Goal: Use online tool/utility: Utilize a website feature to perform a specific function

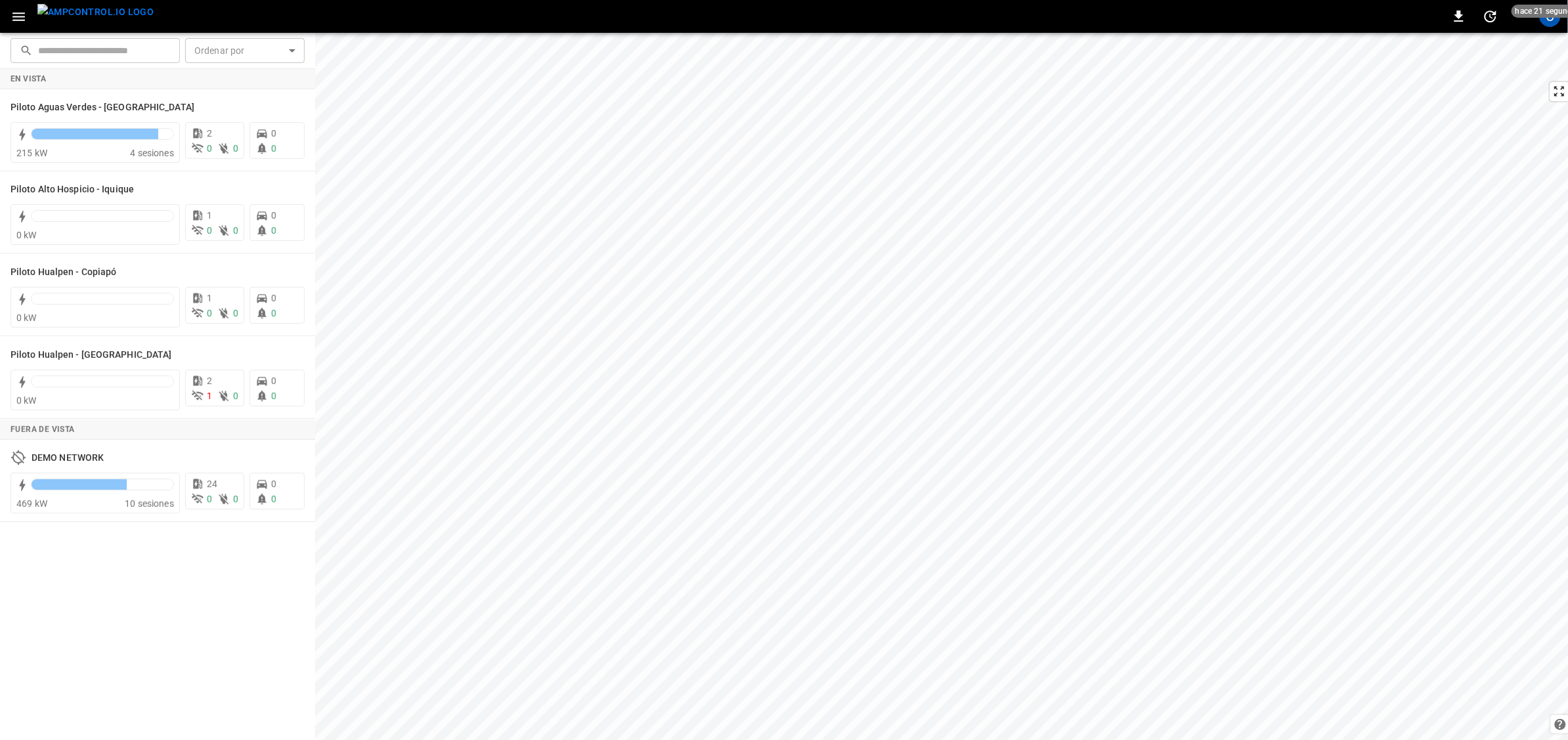
click at [12, 14] on icon "button" at bounding box center [18, 16] width 16 height 16
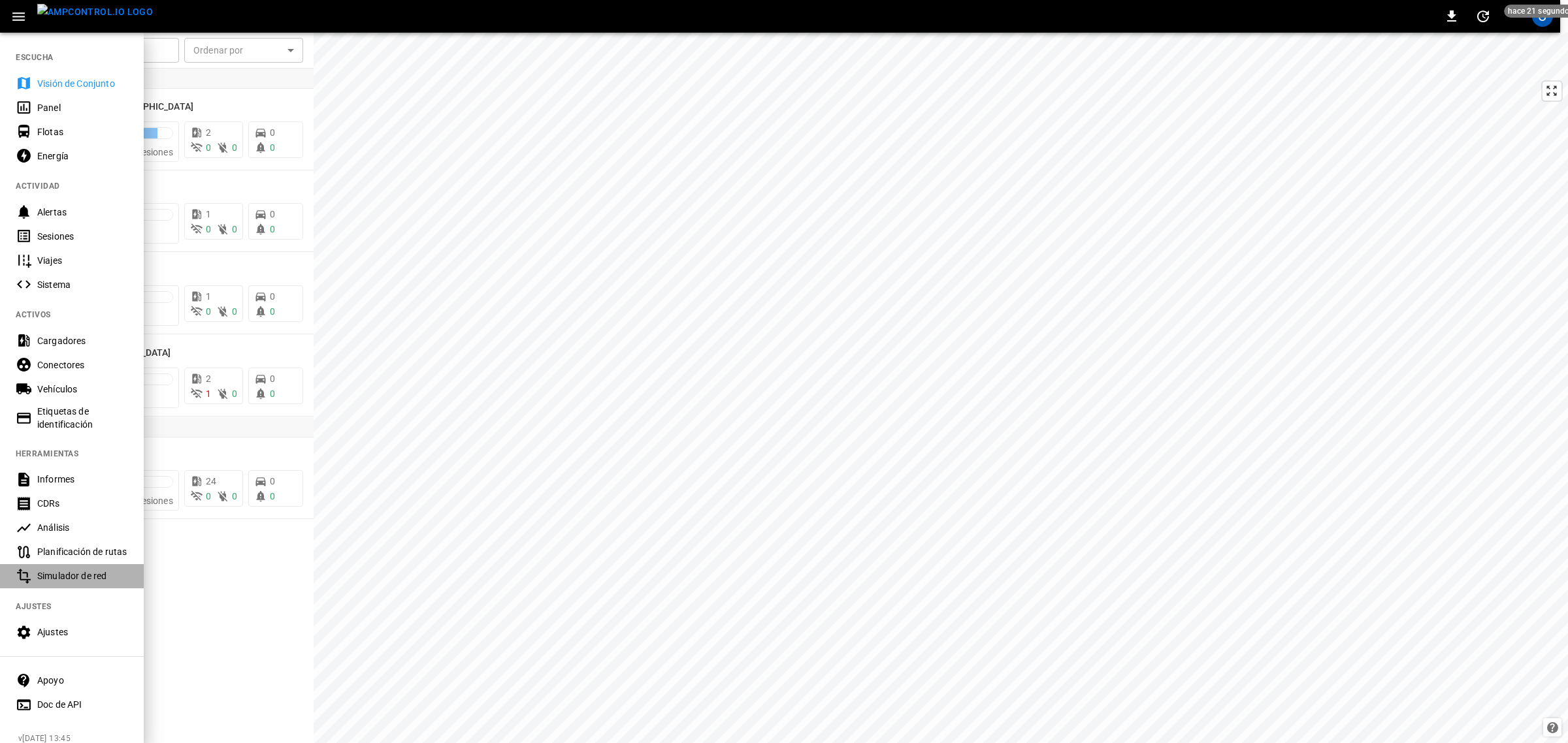
click at [80, 570] on div "Simulador de red" at bounding box center [83, 576] width 90 height 13
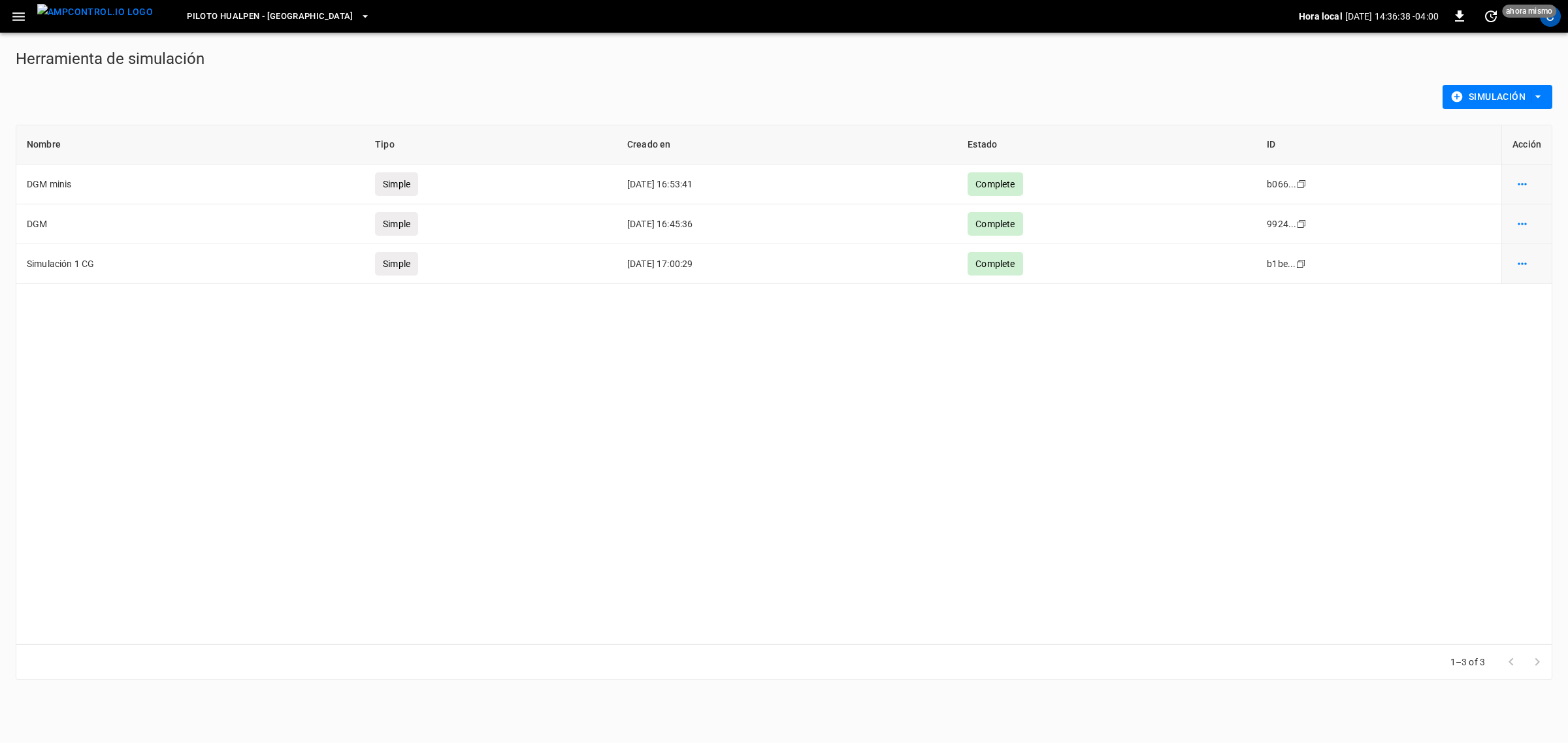
click at [1546, 101] on button "Simulación" at bounding box center [1498, 97] width 110 height 24
click at [1498, 125] on li "Simulación avanzada" at bounding box center [1497, 124] width 110 height 22
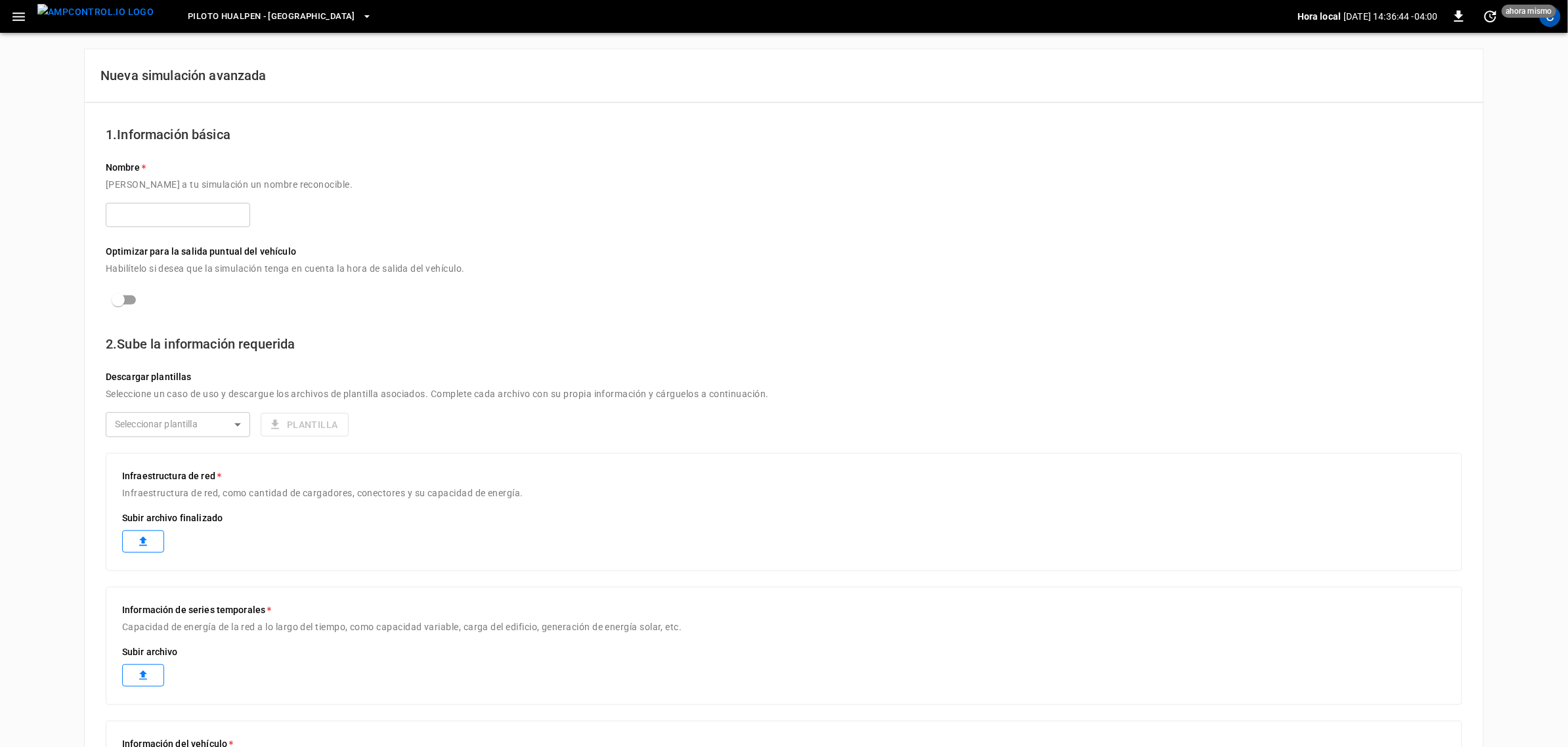
click at [206, 442] on div "Descargar plantillas Seleccione un caso de uso y descargue los archivos de plan…" at bounding box center [783, 404] width 1356 height 99
drag, startPoint x: 250, startPoint y: 423, endPoint x: 261, endPoint y: 425, distance: 11.2
click at [251, 425] on body "Piloto Hualpen - [GEOGRAPHIC_DATA] local [DATE] 14:36:45 -04:00 0 hace 10 segun…" at bounding box center [787, 541] width 1576 height 1083
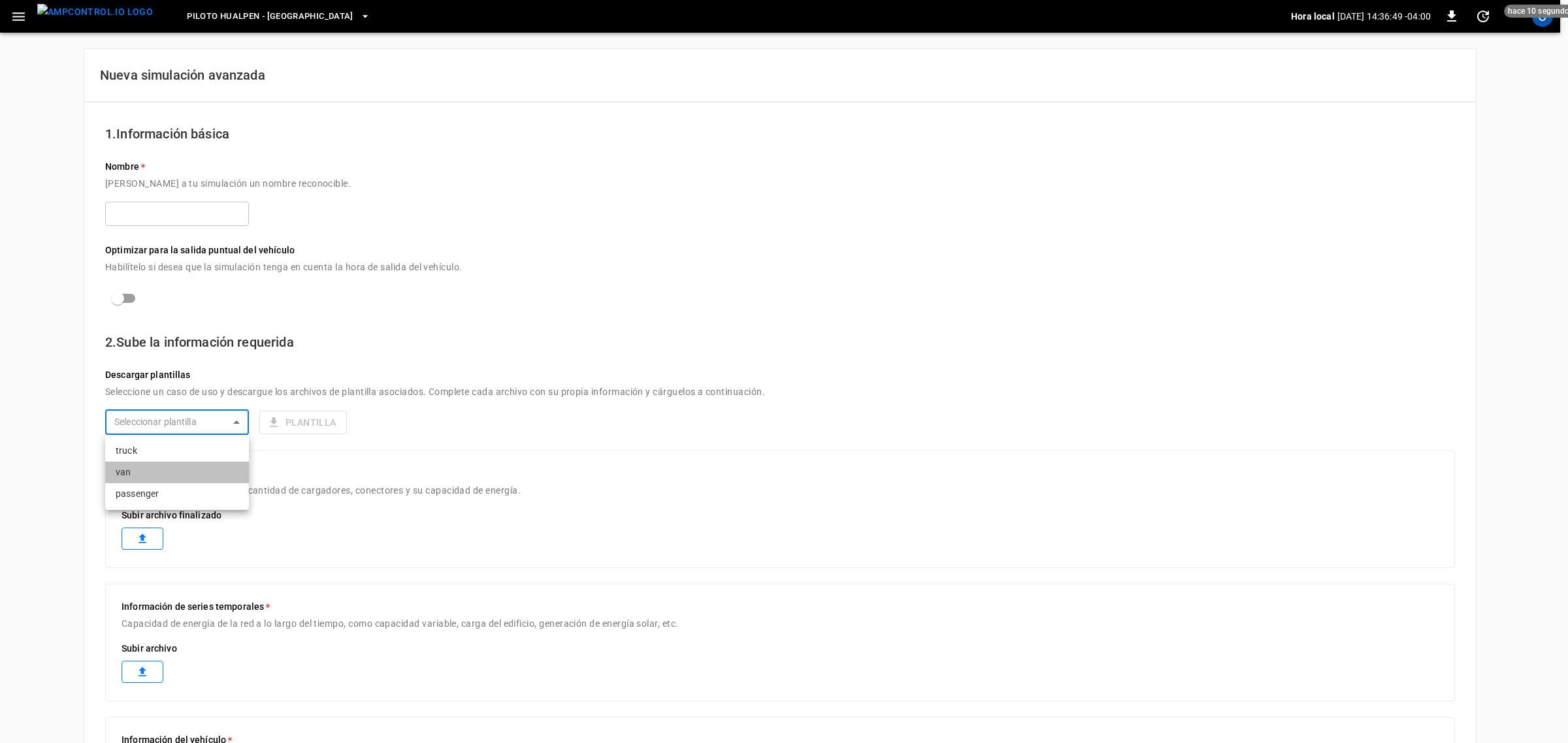
click at [173, 465] on li "van" at bounding box center [177, 472] width 144 height 22
click at [241, 420] on body "Piloto Hualpen - [GEOGRAPHIC_DATA] local [DATE] 14:36:50 -04:00 0 hace 10 segun…" at bounding box center [784, 538] width 1568 height 1078
click at [191, 449] on li "truck" at bounding box center [177, 451] width 144 height 22
type input "*****"
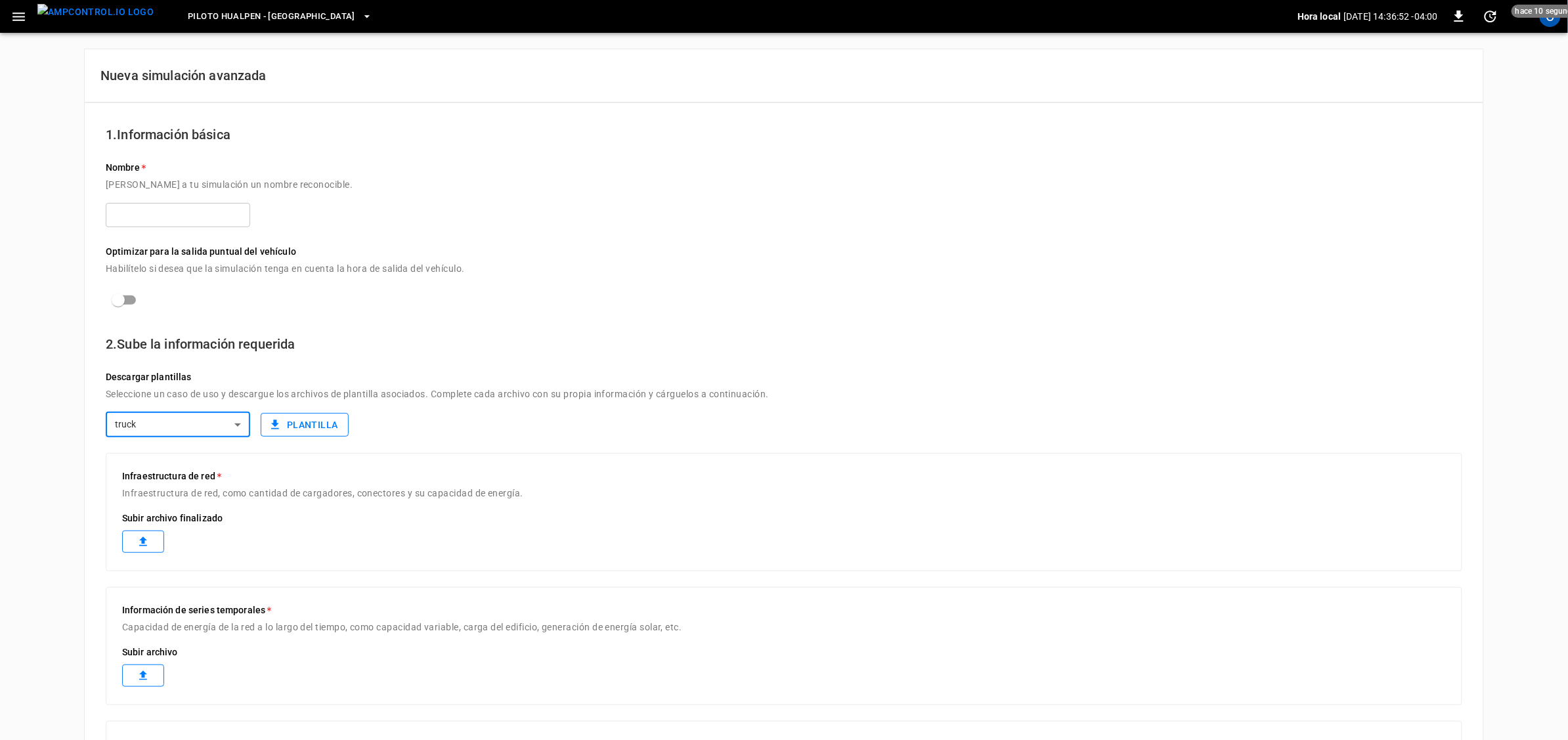
click at [293, 429] on button "Plantilla" at bounding box center [305, 425] width 88 height 24
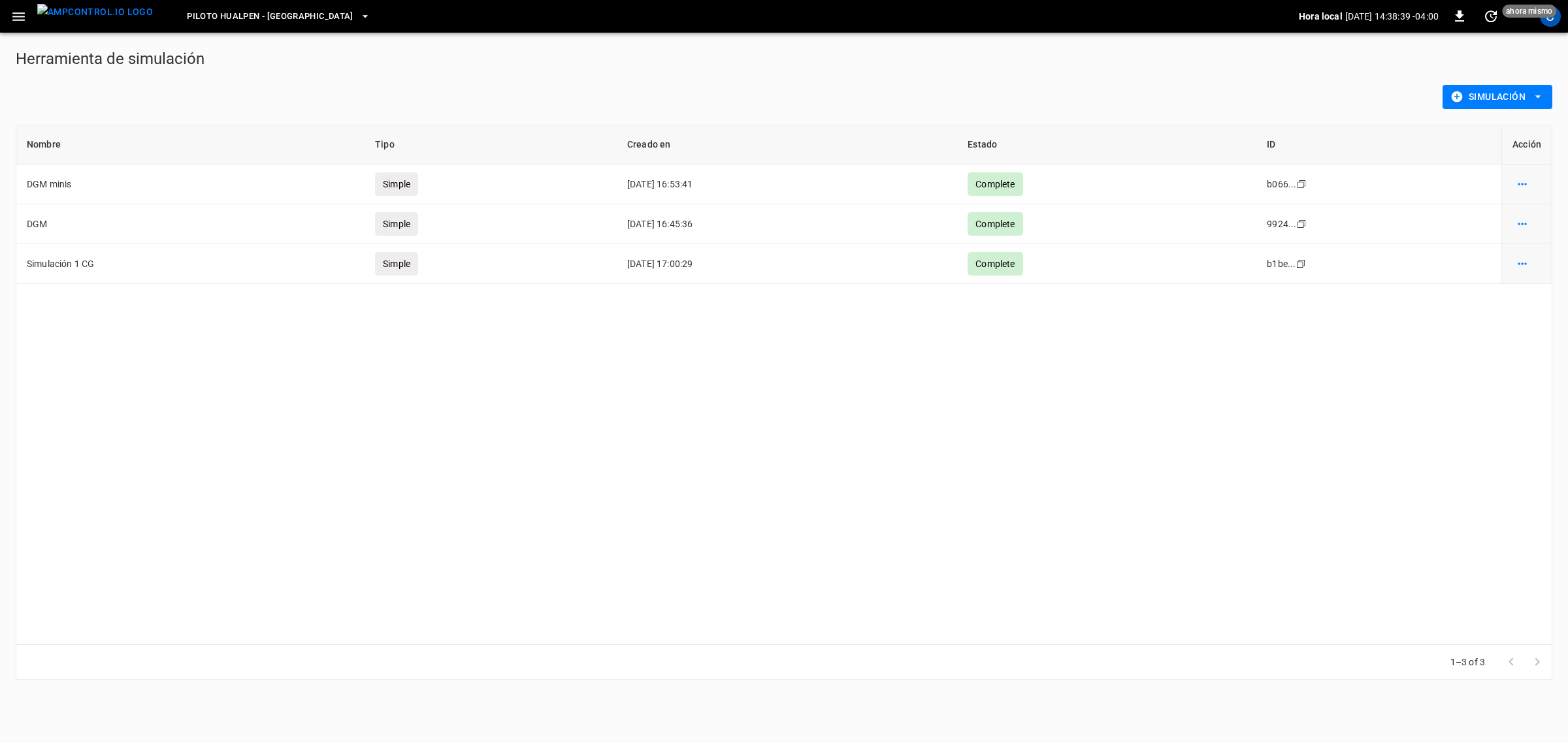
click at [1500, 95] on button "Simulación" at bounding box center [1498, 97] width 110 height 24
click at [1496, 139] on li "Simulación Simple" at bounding box center [1497, 145] width 110 height 22
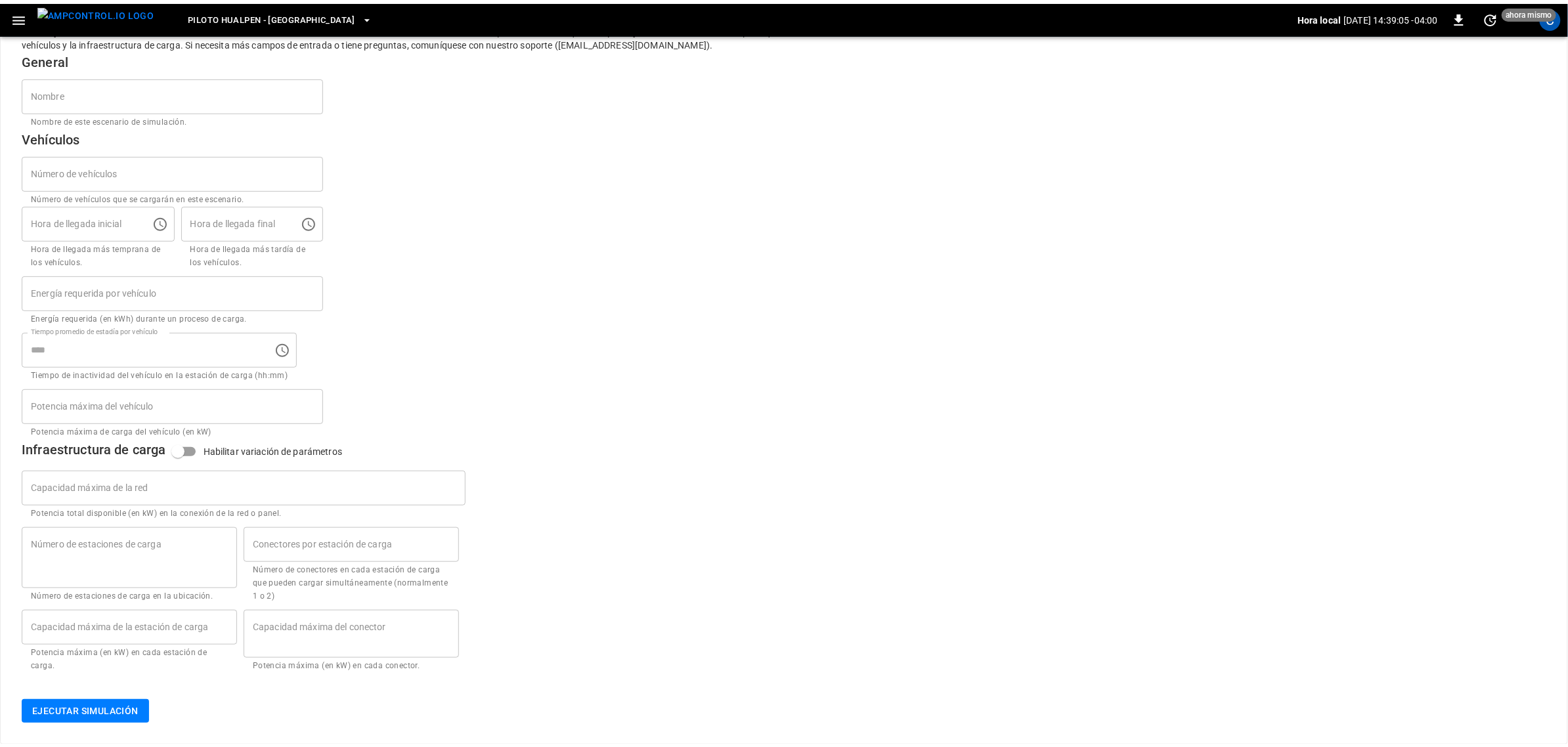
scroll to position [47, 0]
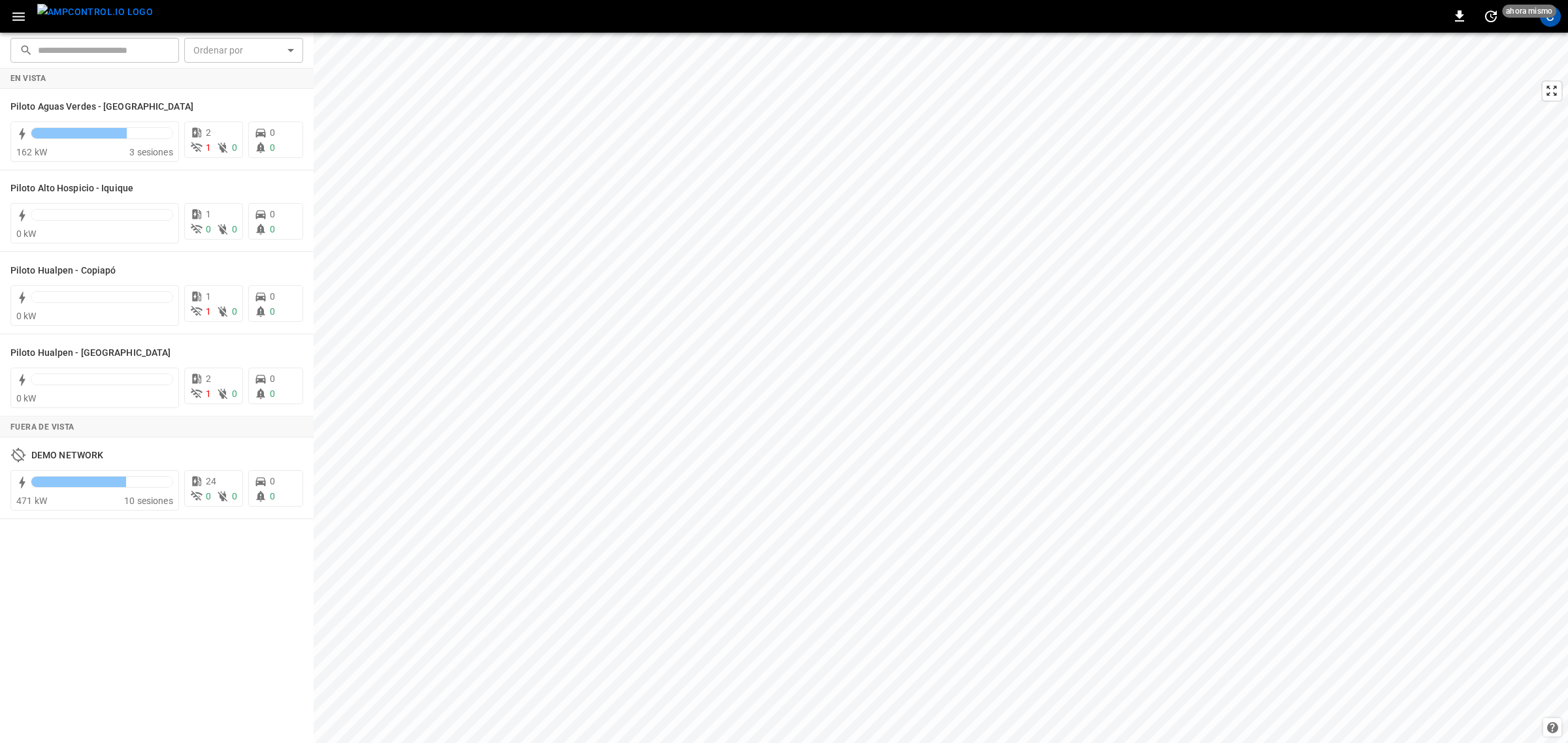
click at [19, 8] on icon "button" at bounding box center [18, 16] width 16 height 16
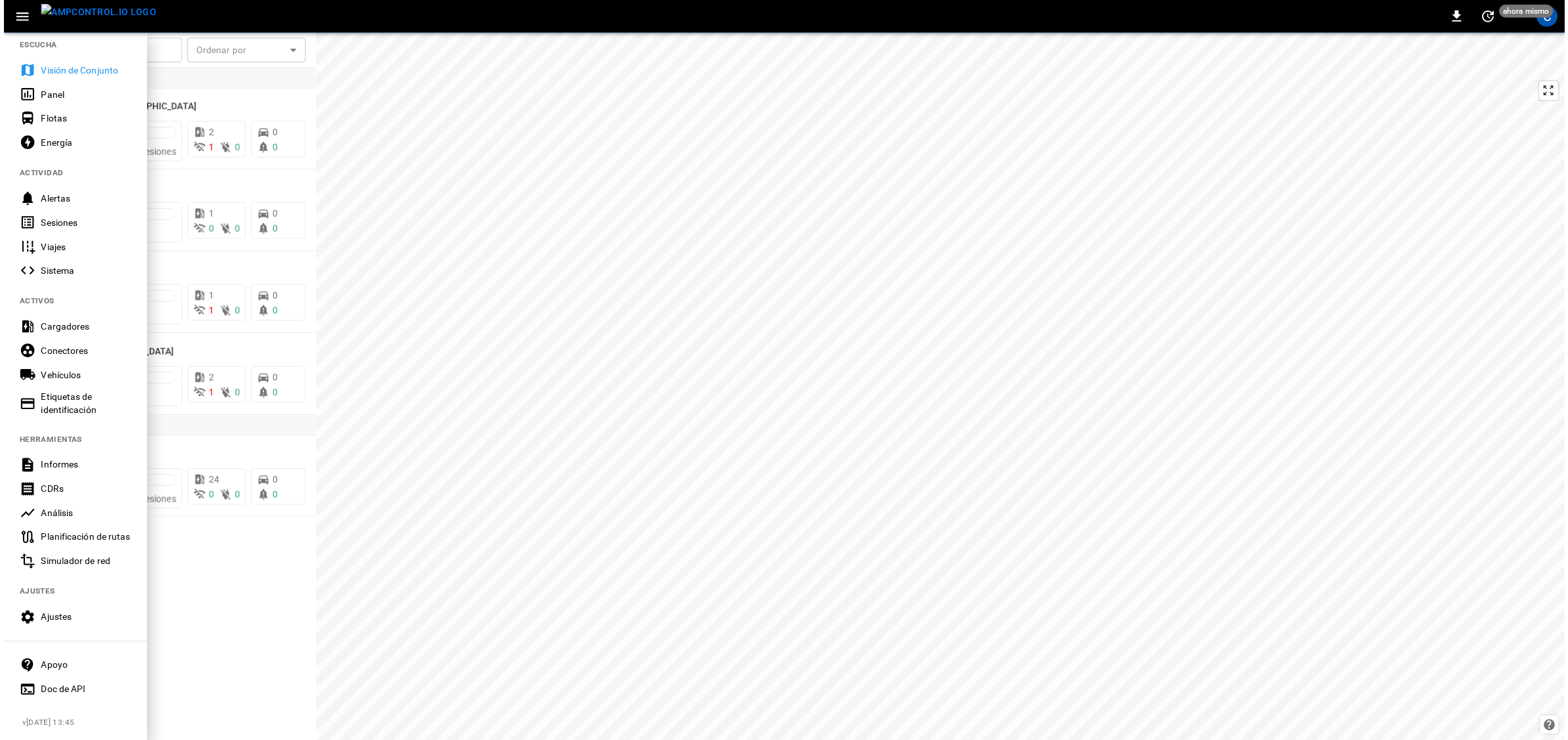
scroll to position [20, 0]
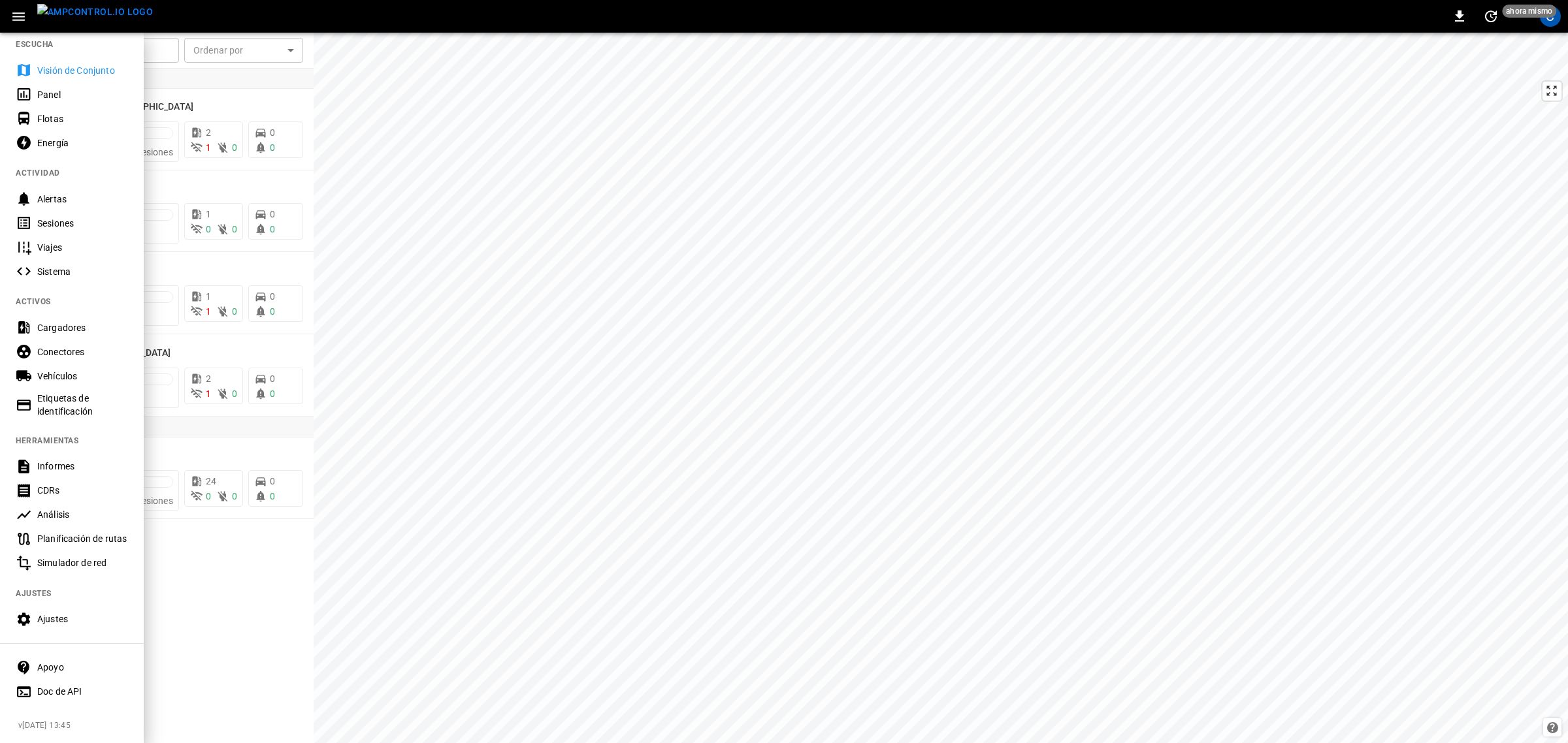
click at [72, 534] on div "Planificación de rutas" at bounding box center [83, 538] width 90 height 13
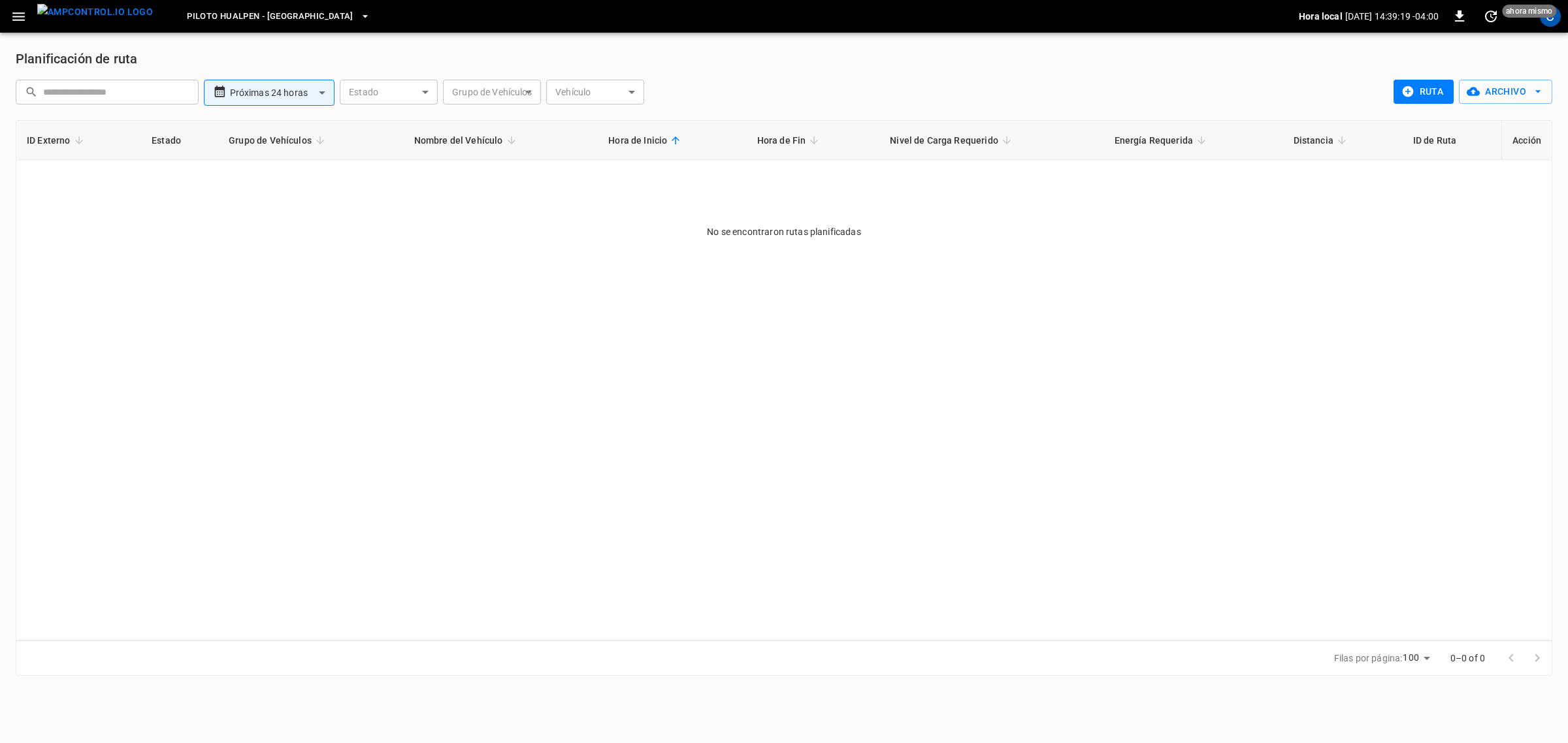
click at [14, 15] on icon "button" at bounding box center [18, 16] width 16 height 16
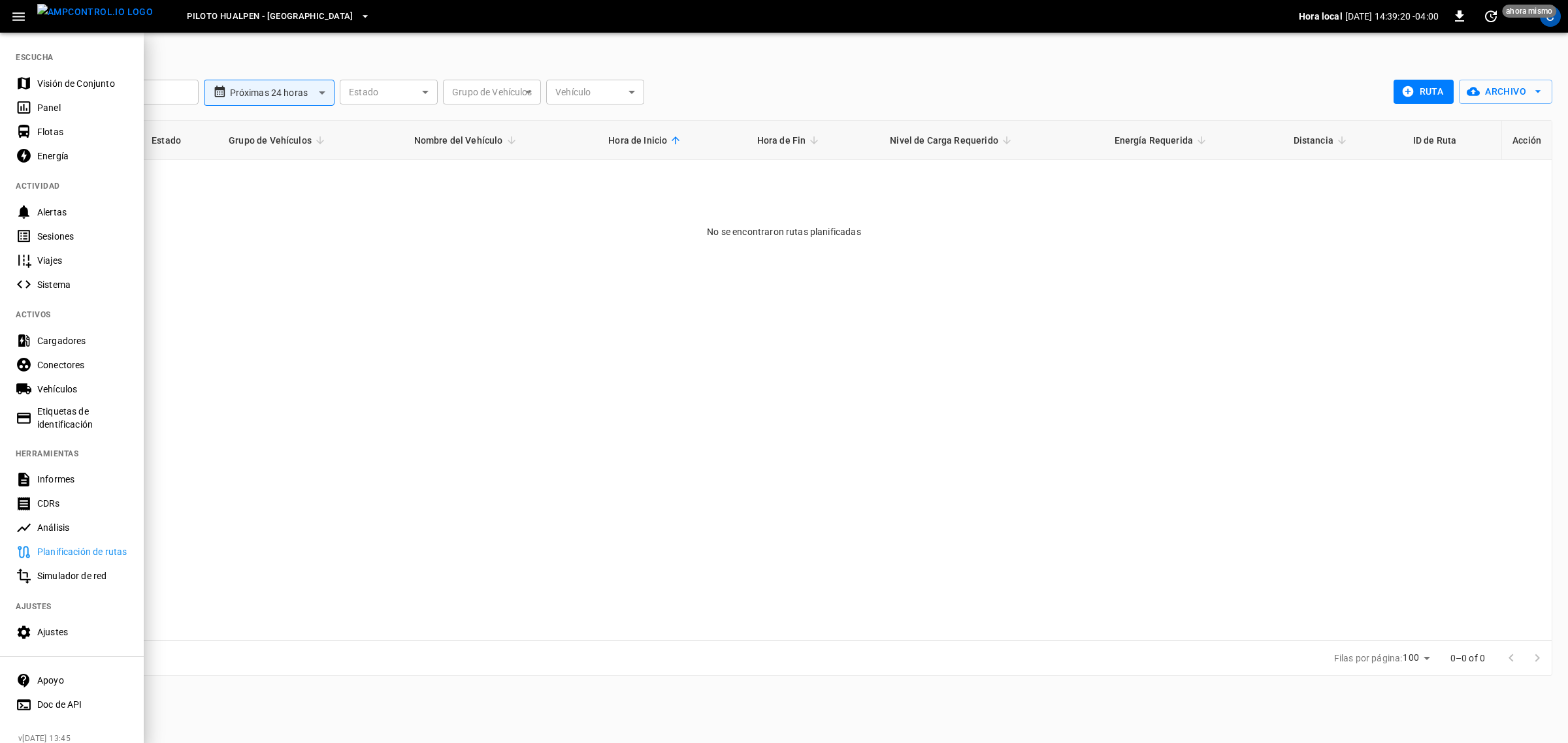
click at [40, 572] on div "Simulador de red" at bounding box center [83, 576] width 90 height 13
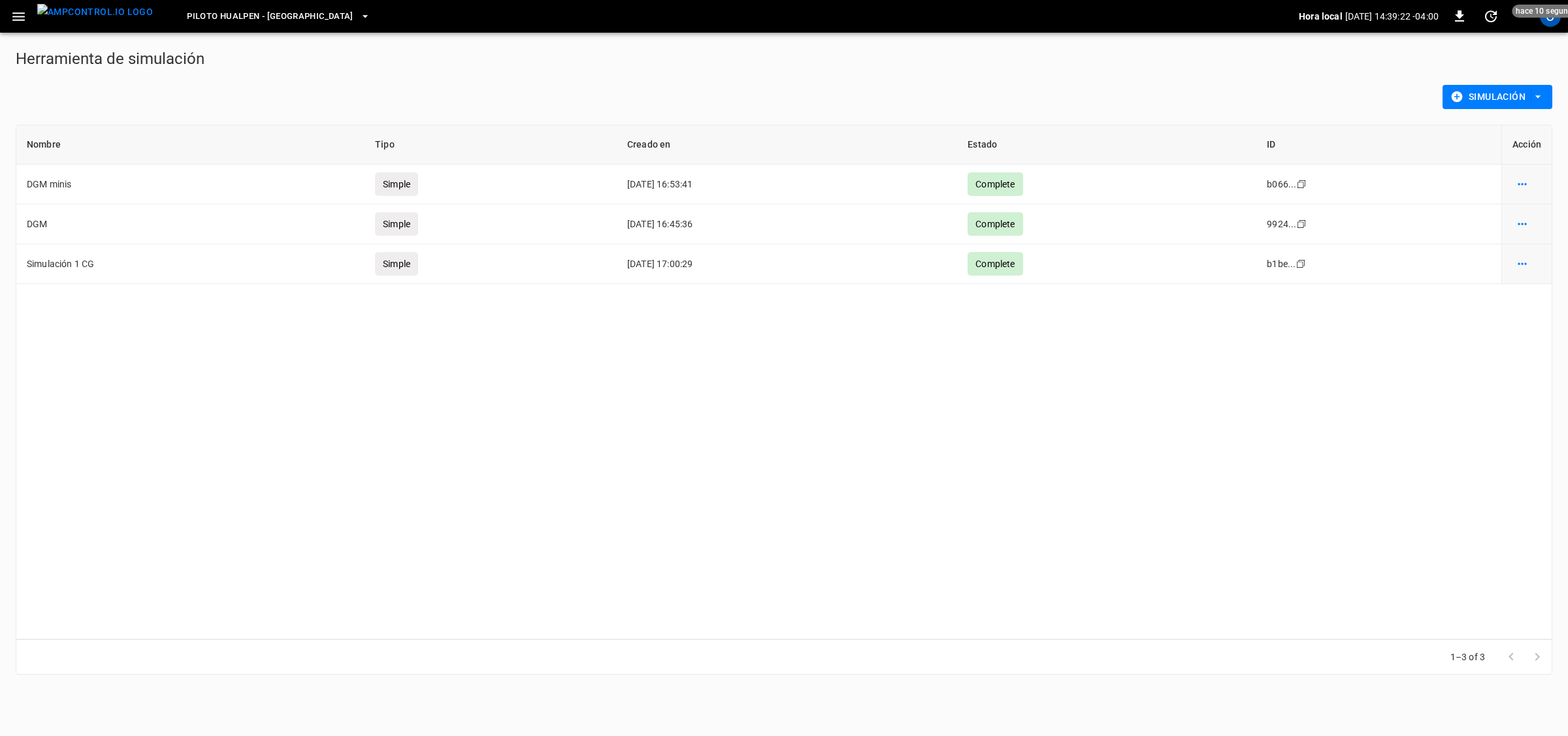
click at [1253, 98] on icon "button" at bounding box center [1537, 97] width 13 height 13
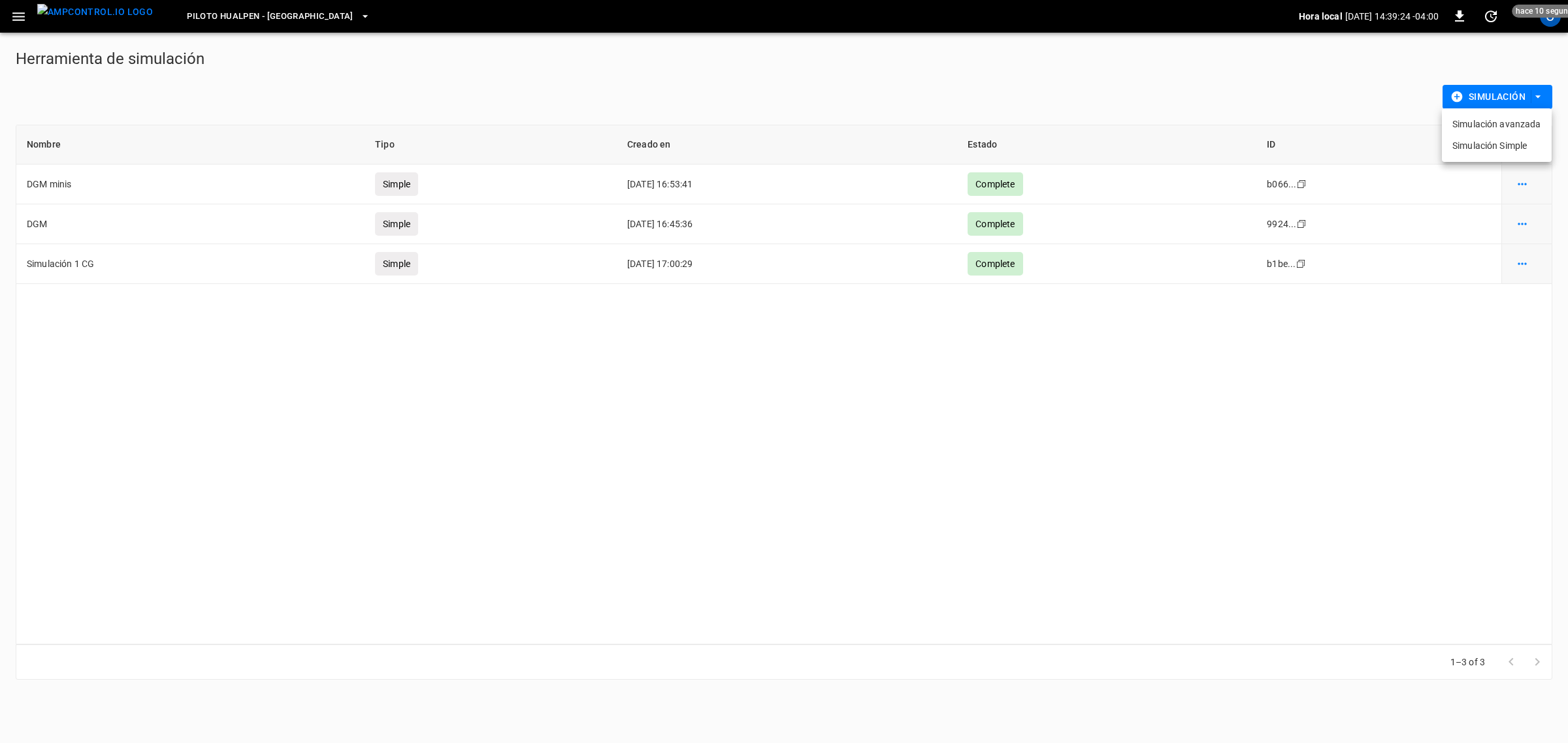
click at [1253, 124] on li "Simulación avanzada" at bounding box center [1497, 124] width 110 height 22
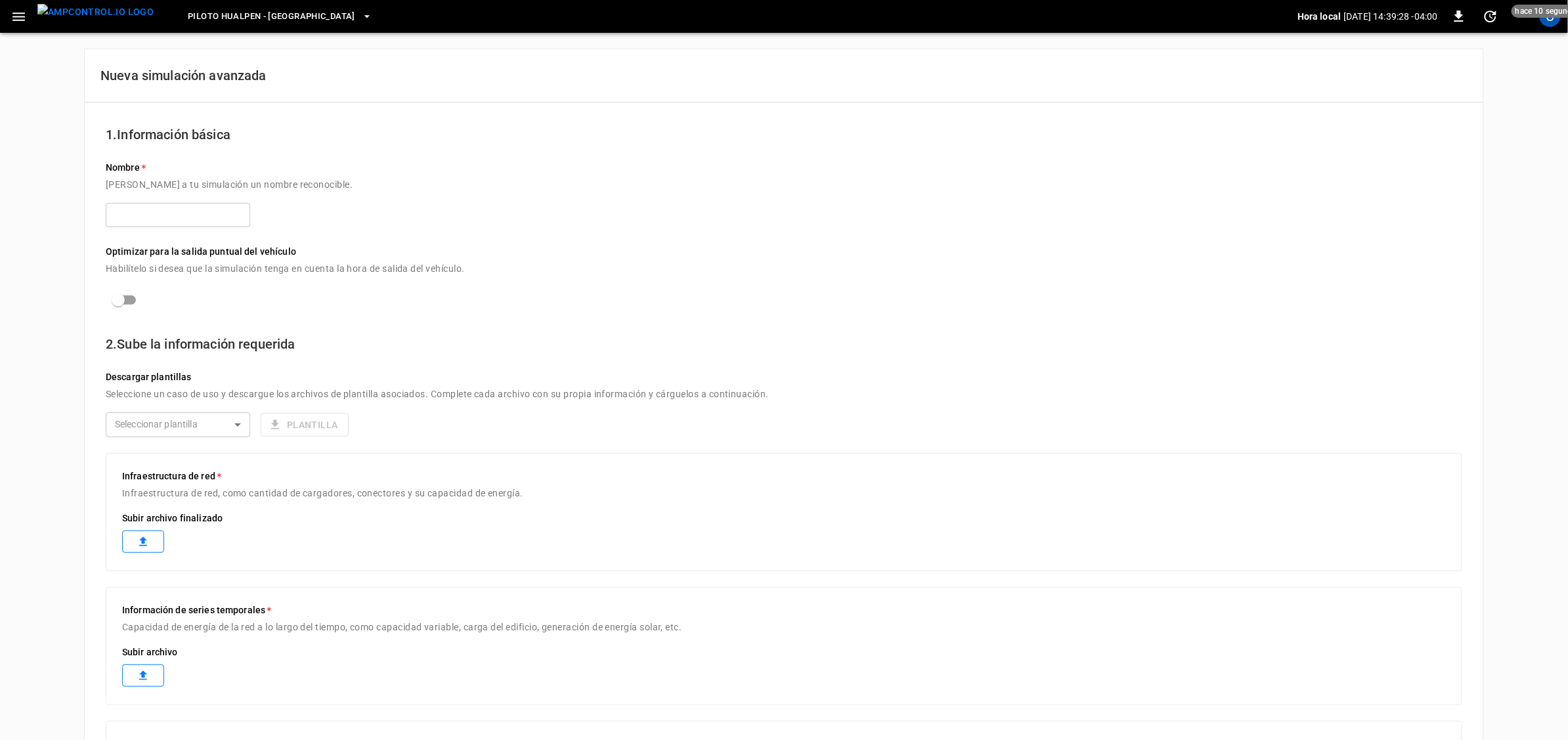
click at [942, 276] on p "Habilítelo si desea que la simulación tenga en cuenta la hora de salida del veh…" at bounding box center [783, 273] width 1356 height 28
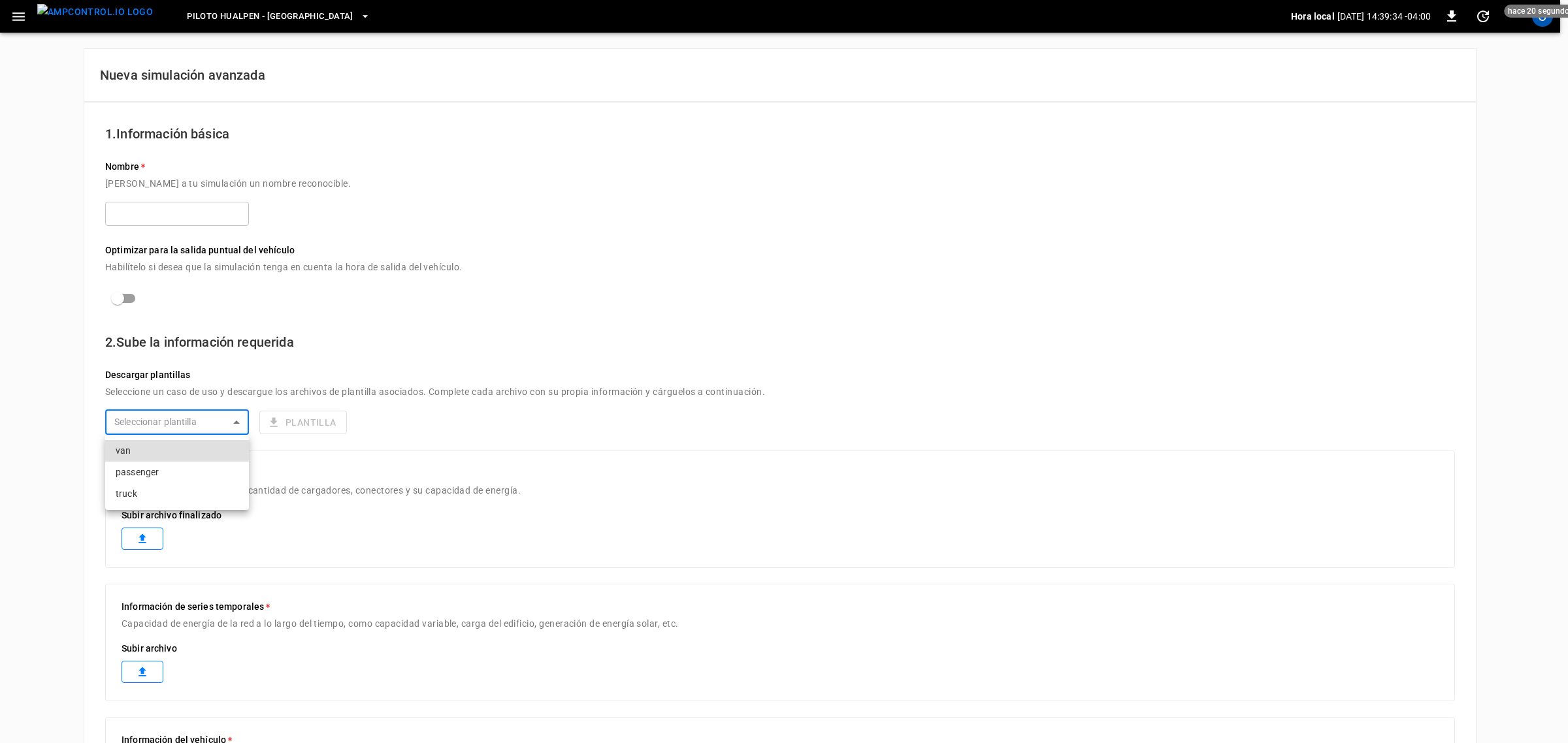
click at [237, 421] on body "Piloto Hualpen - Santiago Hora local 2025-08-21 14:39:34 -04:00 0 hace 20 segun…" at bounding box center [784, 538] width 1568 height 1078
click at [145, 468] on li "passenger" at bounding box center [177, 472] width 144 height 22
type input "*********"
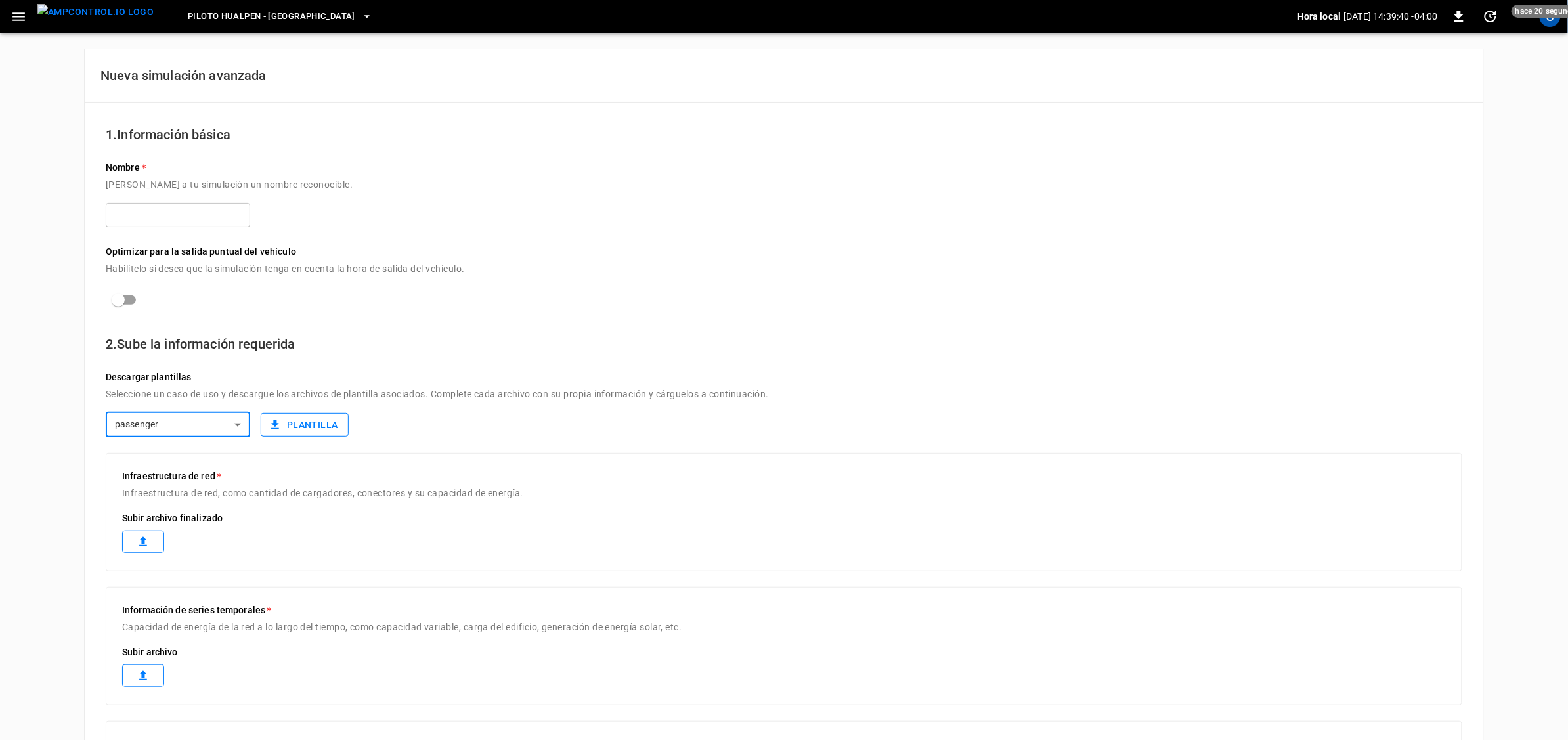
click at [296, 422] on button "Plantilla" at bounding box center [305, 425] width 88 height 24
